Goal: Check status

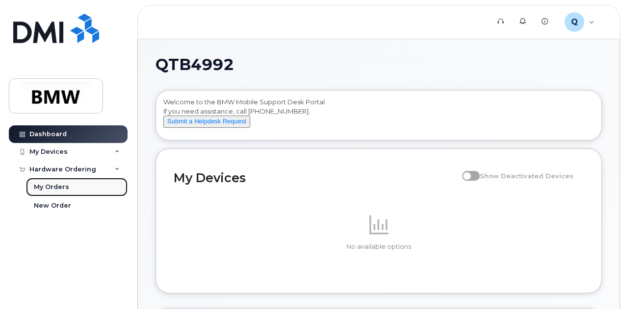
click at [59, 187] on div "My Orders" at bounding box center [51, 187] width 35 height 9
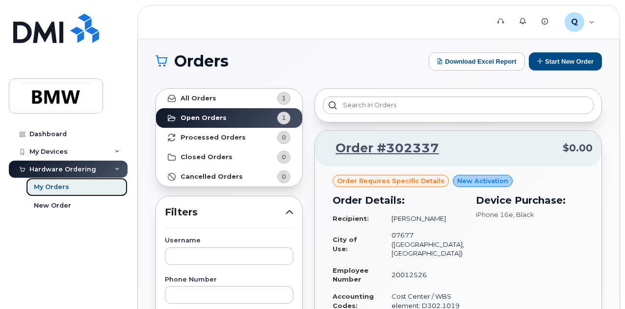
scroll to position [4, 0]
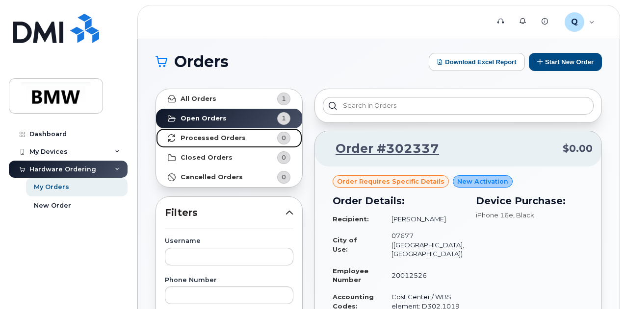
click at [198, 136] on strong "Processed Orders" at bounding box center [212, 138] width 65 height 8
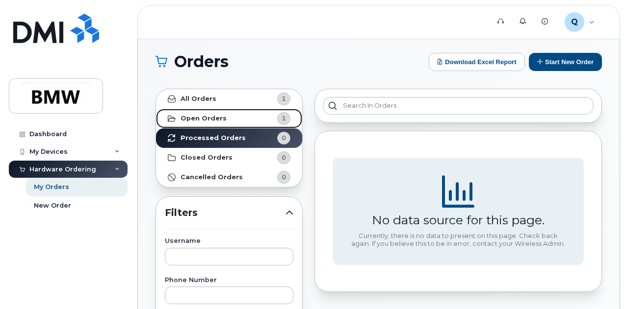
click at [230, 113] on link "Open Orders 1" at bounding box center [229, 119] width 146 height 20
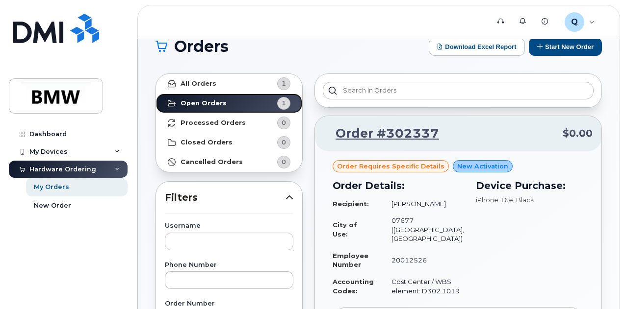
scroll to position [19, 0]
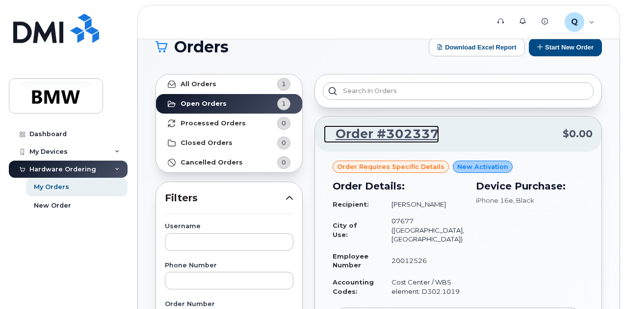
click at [411, 141] on link "Order #302337" at bounding box center [381, 134] width 115 height 18
